Goal: Information Seeking & Learning: Learn about a topic

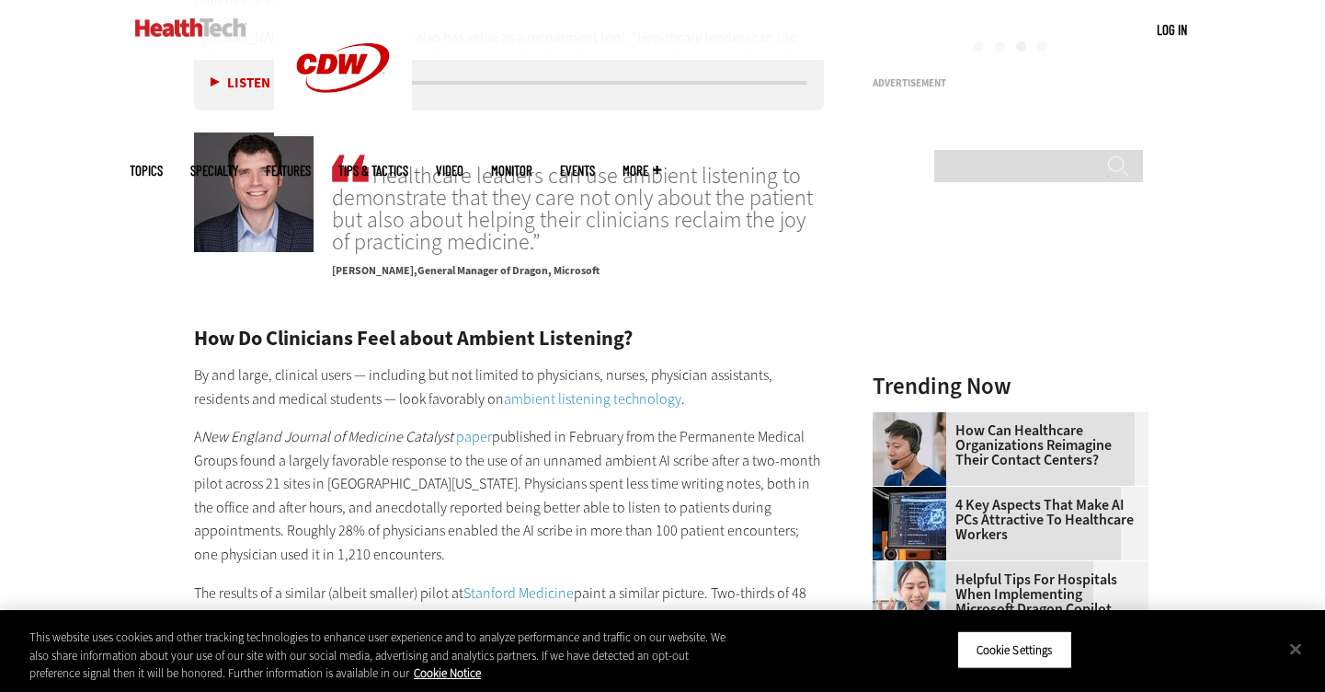
scroll to position [2261, 0]
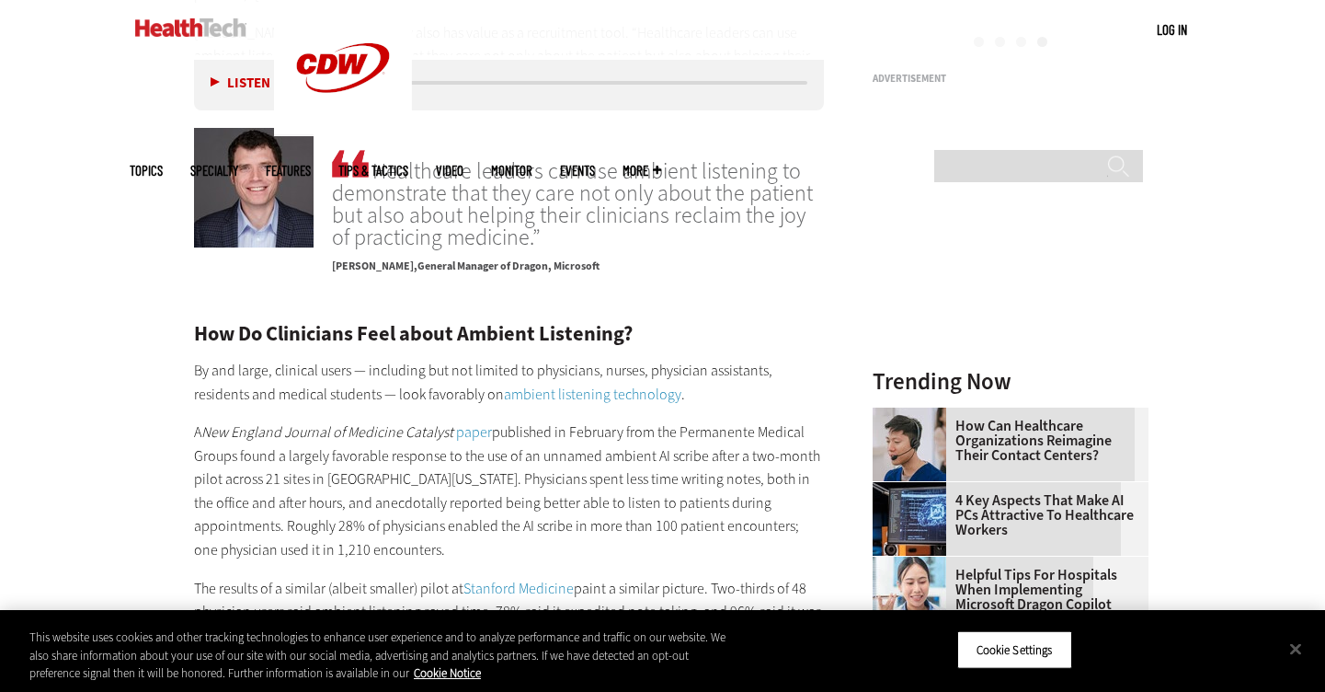
click at [474, 422] on link "paper" at bounding box center [474, 431] width 36 height 19
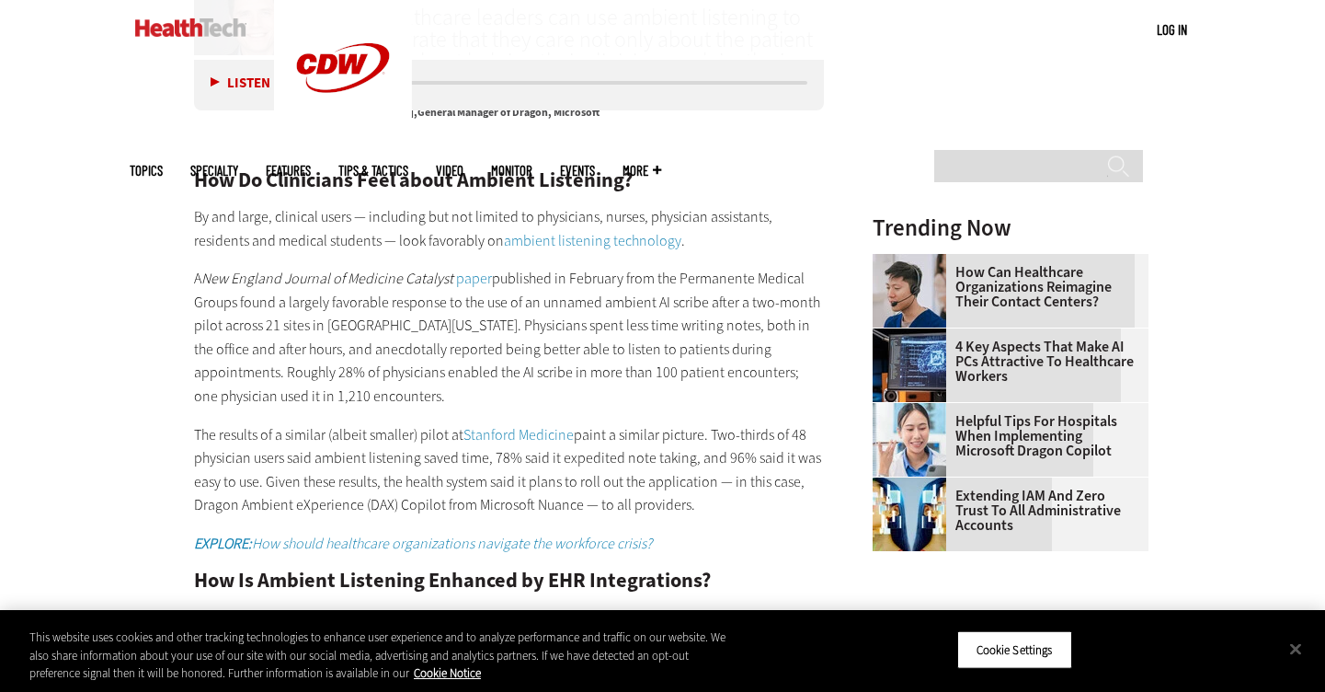
scroll to position [2415, 0]
click at [515, 424] on link "Stanford Medicine" at bounding box center [519, 433] width 110 height 19
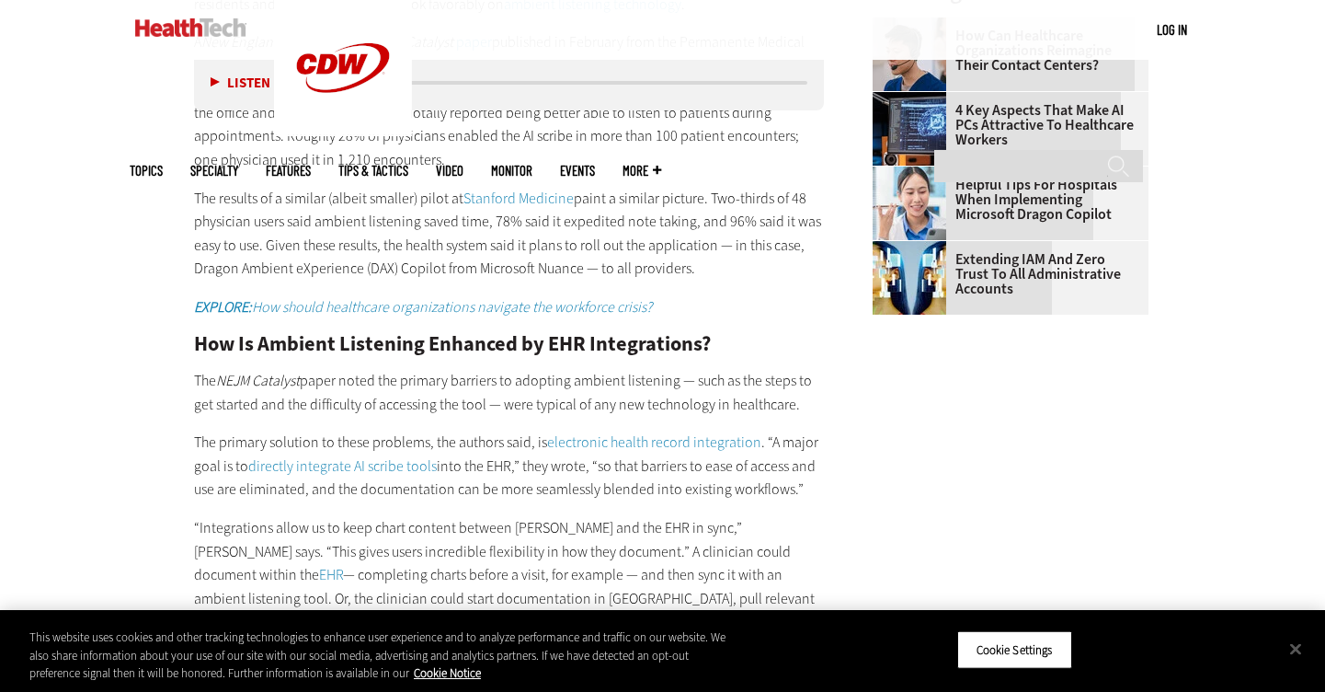
scroll to position [2650, 0]
click at [708, 433] on link "electronic health record integration" at bounding box center [654, 442] width 214 height 19
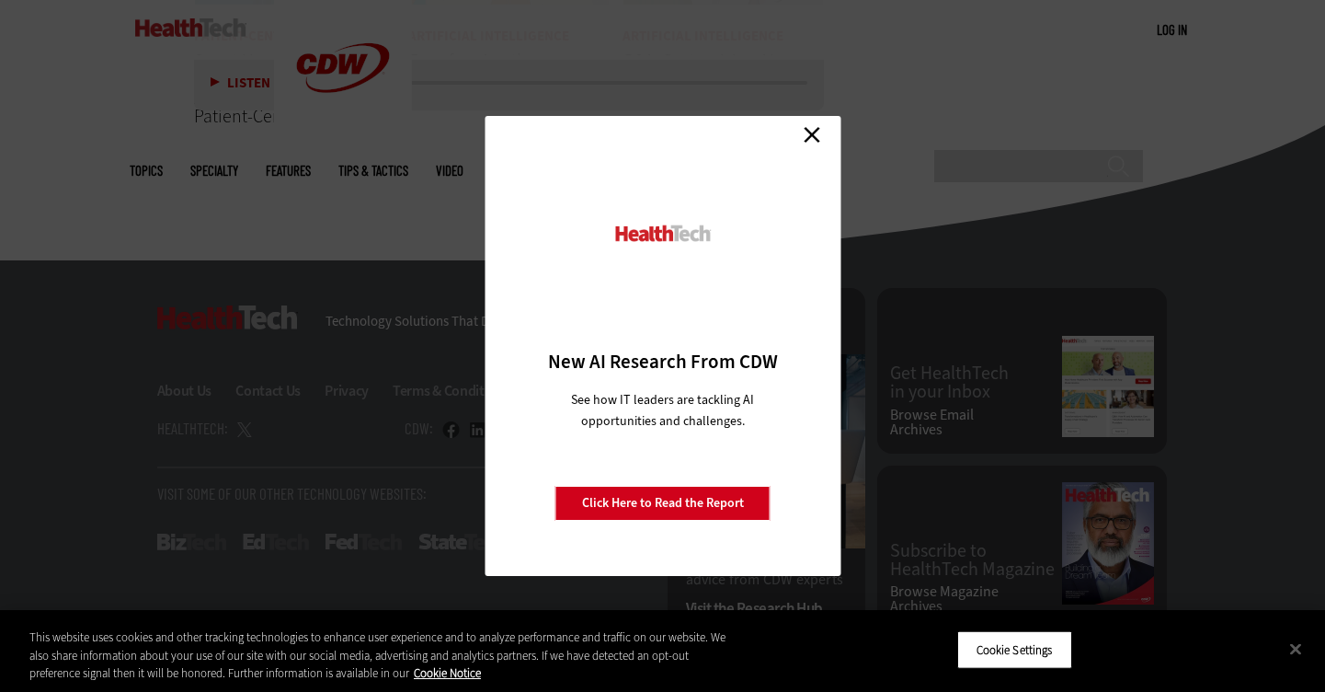
scroll to position [3670, 0]
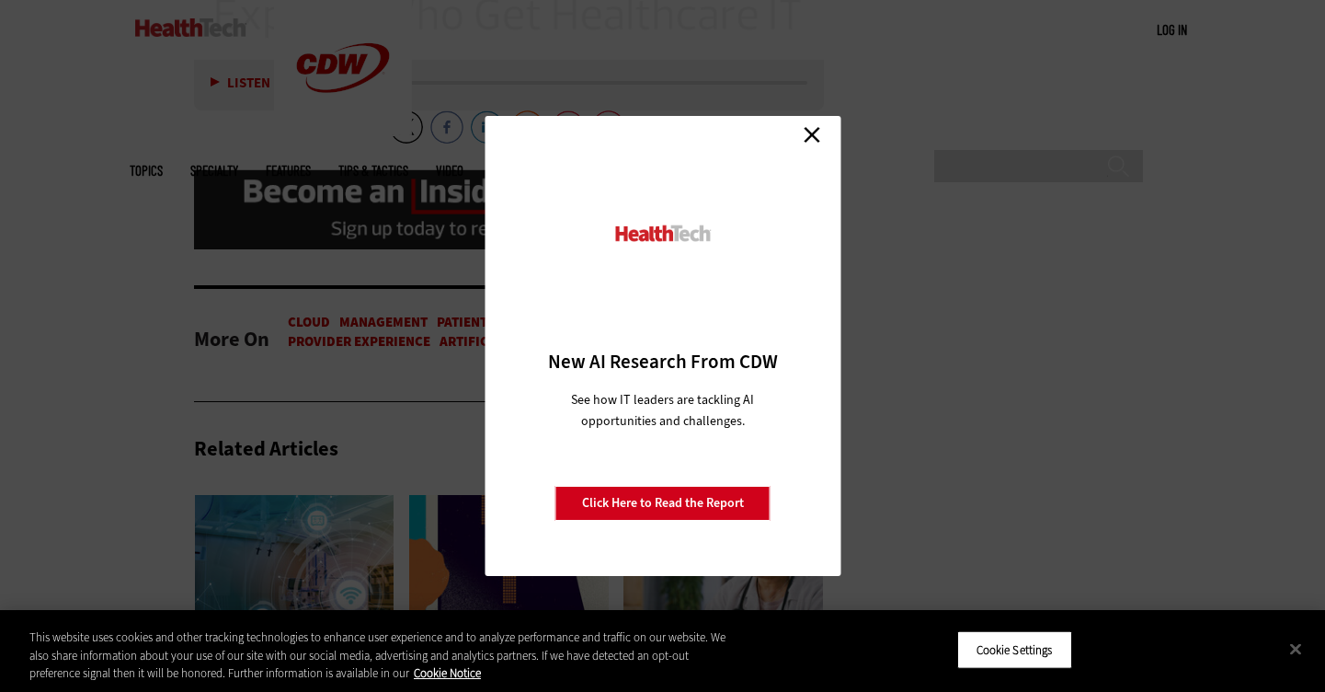
click at [820, 131] on link "Close" at bounding box center [812, 134] width 28 height 28
